Goal: Information Seeking & Learning: Learn about a topic

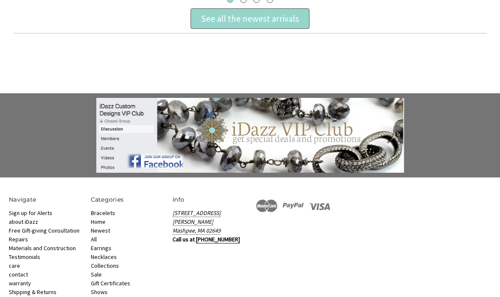
scroll to position [543, 0]
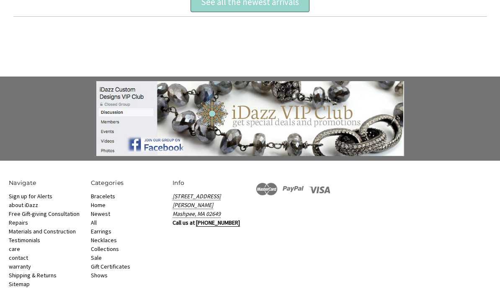
click at [111, 194] on link "Bracelets" at bounding box center [103, 197] width 24 height 8
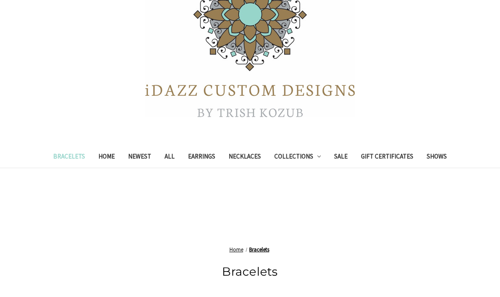
scroll to position [96, 0]
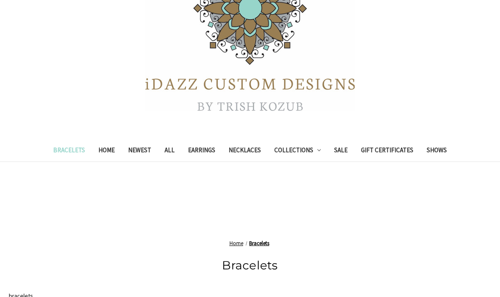
click at [139, 151] on link "Newest" at bounding box center [139, 152] width 36 height 21
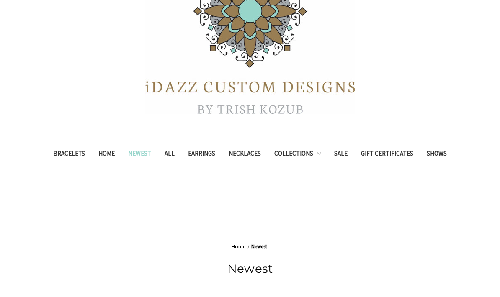
scroll to position [165, 0]
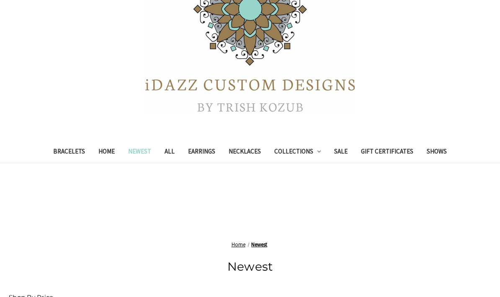
click at [248, 150] on link "Necklaces" at bounding box center [245, 153] width 46 height 21
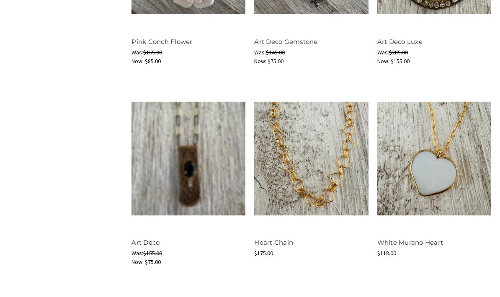
scroll to position [620, 0]
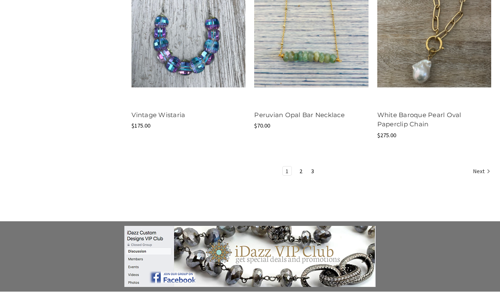
scroll to position [1161, 0]
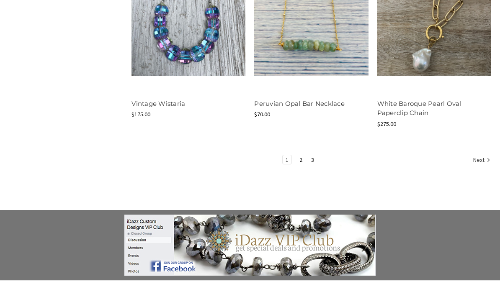
click at [304, 155] on link "2" at bounding box center [301, 159] width 9 height 9
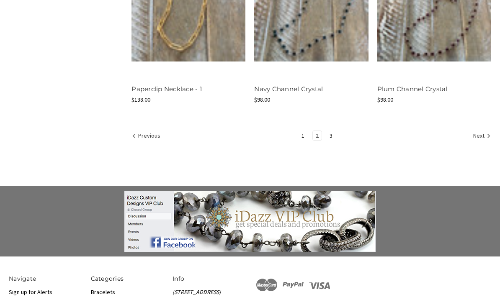
scroll to position [1168, 0]
click at [332, 134] on link "3" at bounding box center [331, 135] width 9 height 9
